Goal: Complete application form: Complete application form

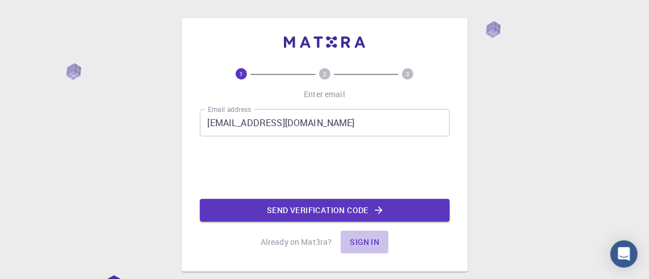
click at [371, 240] on button "Sign in" at bounding box center [365, 241] width 48 height 23
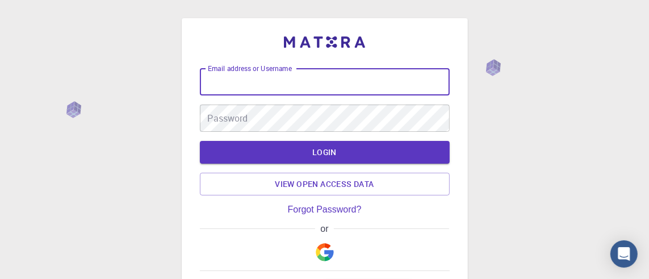
click at [226, 78] on input "Email address or Username" at bounding box center [325, 81] width 250 height 27
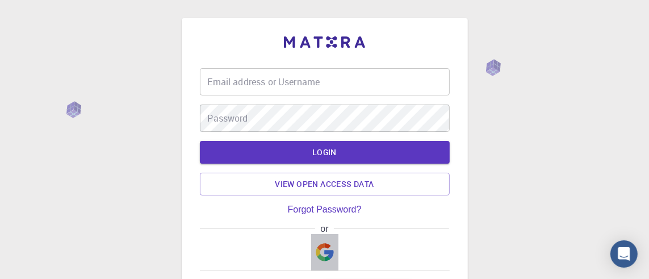
click at [323, 251] on img "button" at bounding box center [325, 252] width 18 height 18
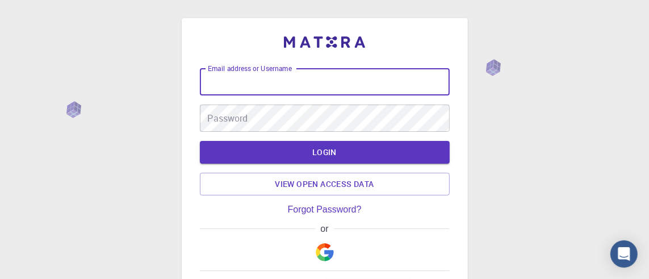
click at [212, 79] on input "Email address or Username" at bounding box center [325, 81] width 250 height 27
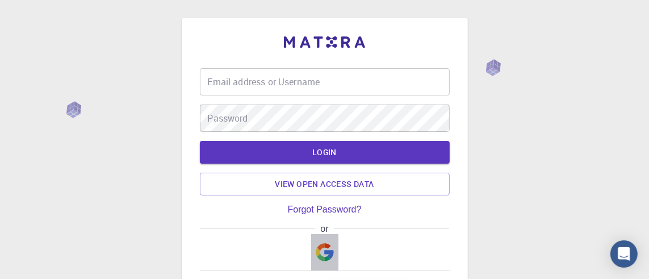
click at [326, 250] on img "button" at bounding box center [325, 252] width 18 height 18
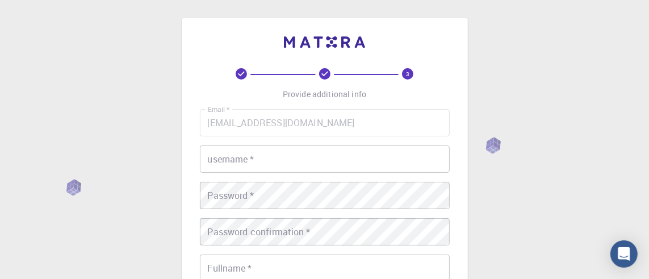
click at [323, 76] on icon at bounding box center [324, 73] width 11 height 11
click at [402, 75] on icon "3" at bounding box center [407, 73] width 11 height 11
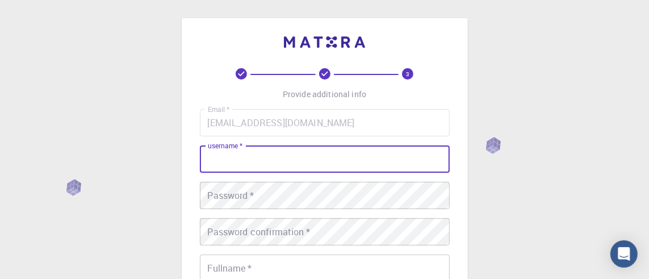
click at [215, 157] on input "username   *" at bounding box center [325, 158] width 250 height 27
type input "[PERSON_NAME]"
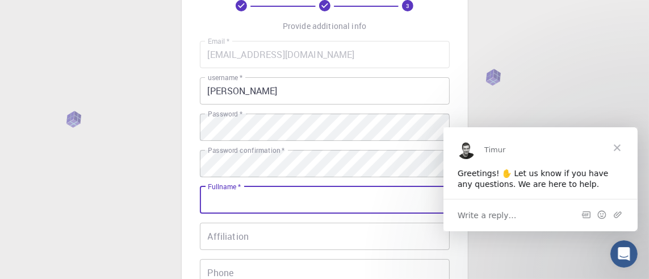
click at [220, 198] on input "Fullname   *" at bounding box center [325, 199] width 250 height 27
type input "[PERSON_NAME]"
type input "0777098876"
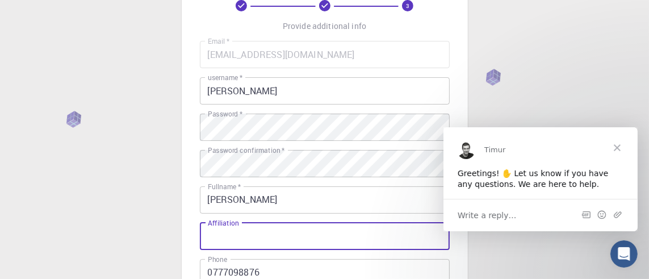
click at [216, 237] on input "Affiliation" at bounding box center [325, 235] width 250 height 27
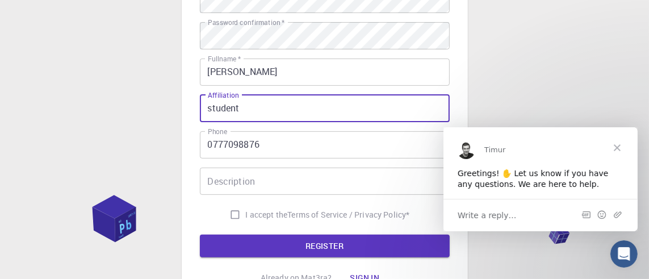
scroll to position [200, 0]
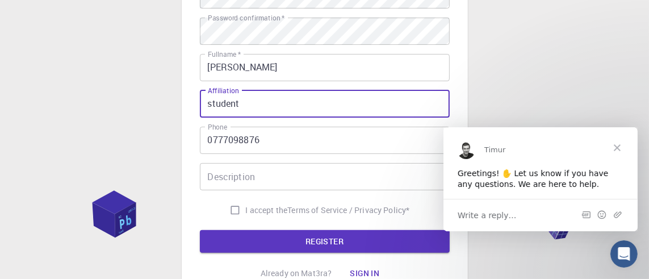
type input "student"
click at [227, 178] on div "Description Description" at bounding box center [325, 176] width 250 height 27
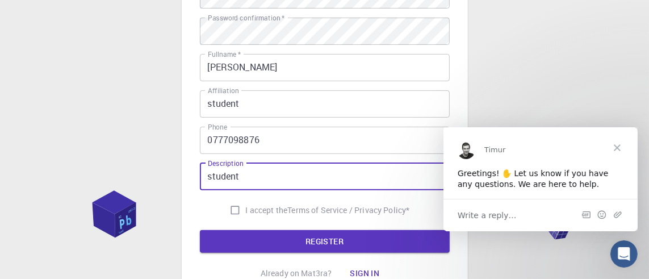
type input "student"
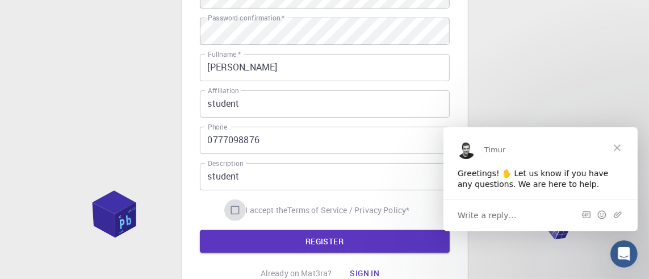
click at [233, 211] on input "I accept the Terms of Service / Privacy Policy *" at bounding box center [235, 210] width 22 height 22
checkbox input "true"
click at [341, 239] on button "REGISTER" at bounding box center [325, 241] width 250 height 23
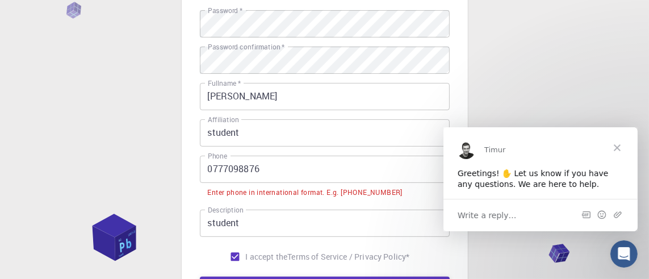
scroll to position [229, 0]
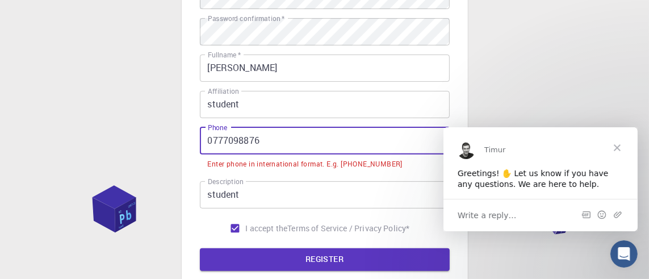
click at [208, 141] on input "0777098876" at bounding box center [325, 140] width 250 height 27
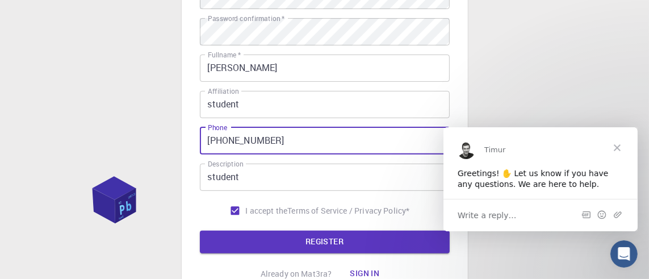
click at [235, 139] on input "[PHONE_NUMBER]" at bounding box center [325, 140] width 250 height 27
type input "[PHONE_NUMBER]"
click at [200, 230] on button "REGISTER" at bounding box center [325, 241] width 250 height 23
click at [312, 243] on button "REGISTER" at bounding box center [325, 241] width 250 height 23
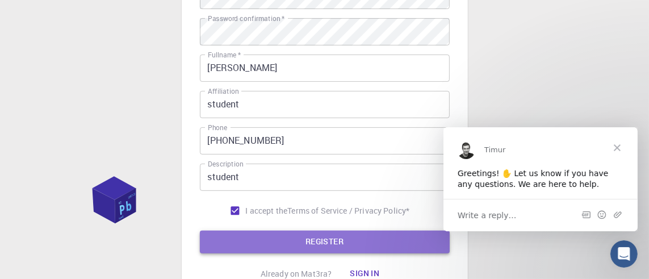
click at [329, 239] on button "REGISTER" at bounding box center [325, 241] width 250 height 23
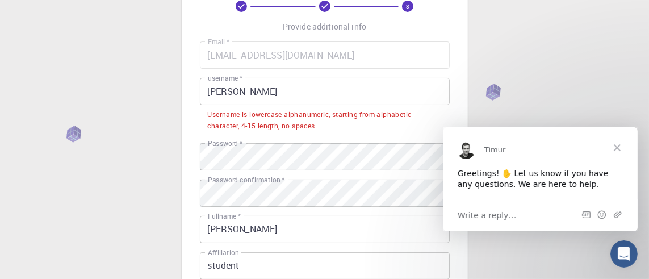
scroll to position [67, 0]
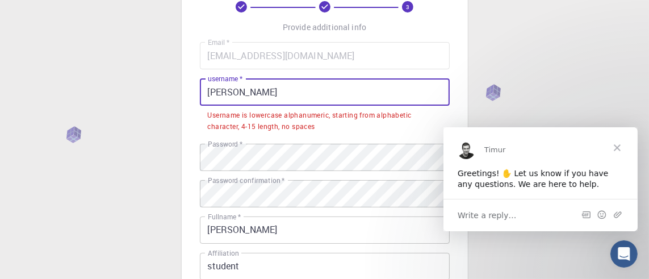
click at [245, 93] on input "[PERSON_NAME]" at bounding box center [325, 91] width 250 height 27
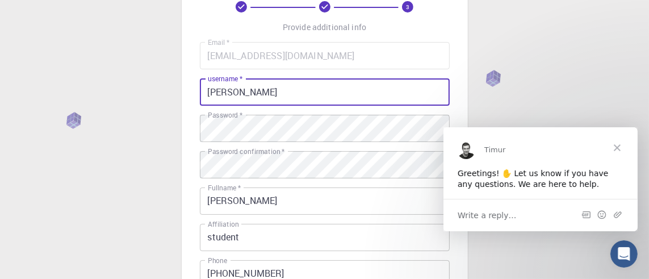
click at [237, 91] on input "[PERSON_NAME]" at bounding box center [325, 91] width 250 height 27
click at [261, 95] on input "[PERSON_NAME]" at bounding box center [325, 91] width 250 height 27
click at [241, 94] on input "[PERSON_NAME]" at bounding box center [325, 91] width 250 height 27
click at [234, 93] on input "[PERSON_NAME]" at bounding box center [325, 91] width 250 height 27
click at [246, 92] on input "[PERSON_NAME]" at bounding box center [325, 91] width 250 height 27
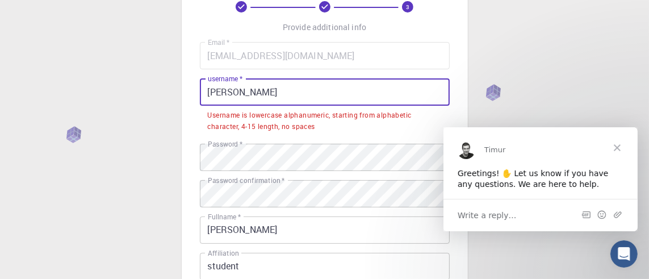
click at [243, 95] on input "[PERSON_NAME]" at bounding box center [325, 91] width 250 height 27
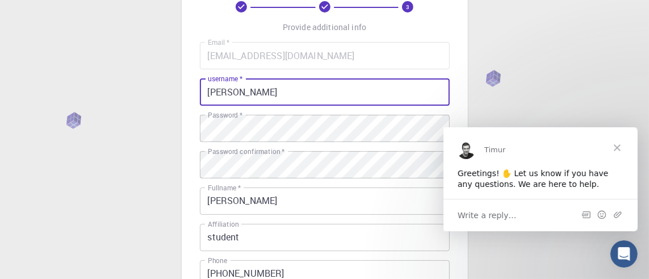
type input "[PERSON_NAME]"
click at [244, 94] on input "[PERSON_NAME]" at bounding box center [325, 91] width 250 height 27
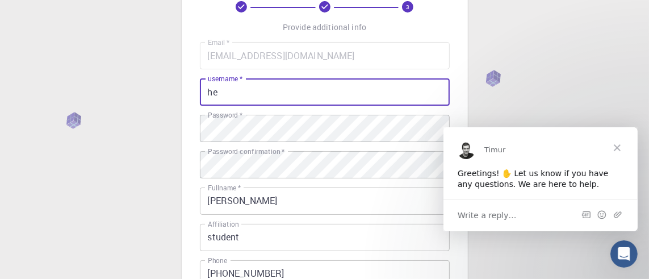
type input "h"
click at [243, 95] on input "[PERSON_NAME]" at bounding box center [325, 91] width 250 height 27
type input "[PERSON_NAME]"
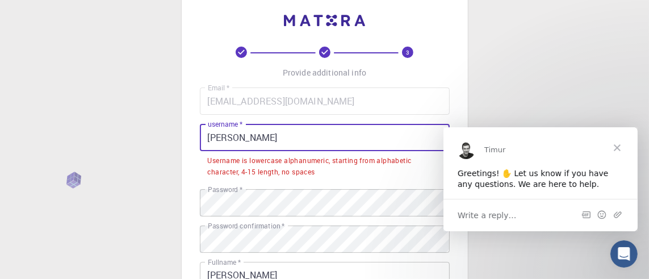
scroll to position [0, 0]
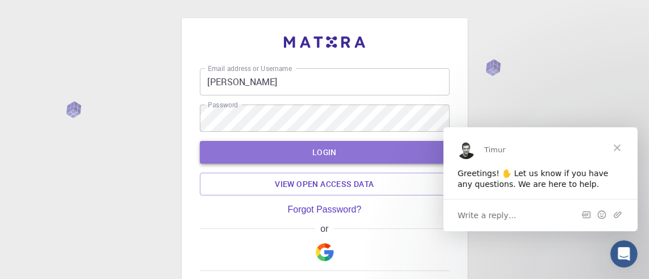
click at [329, 152] on button "LOGIN" at bounding box center [325, 152] width 250 height 23
